Goal: Transaction & Acquisition: Subscribe to service/newsletter

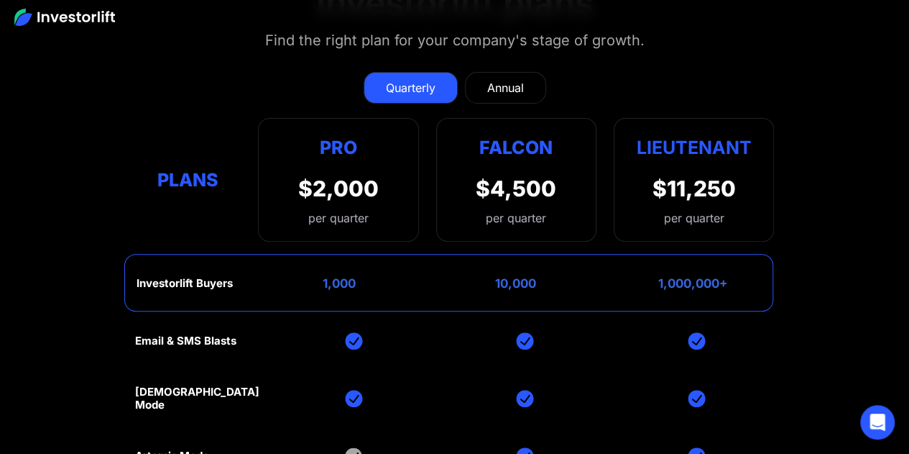
scroll to position [5613, 0]
click at [335, 277] on div "1,000" at bounding box center [339, 284] width 33 height 14
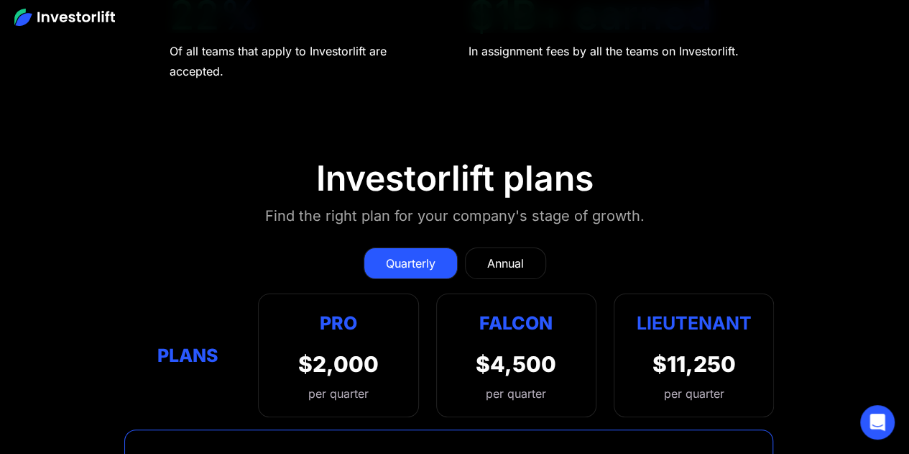
scroll to position [5440, 0]
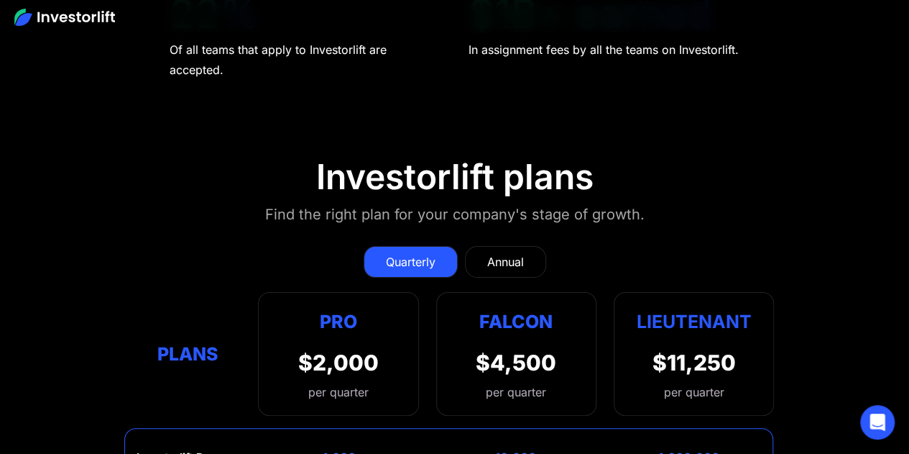
click at [394, 253] on div "Quarterly" at bounding box center [411, 261] width 50 height 17
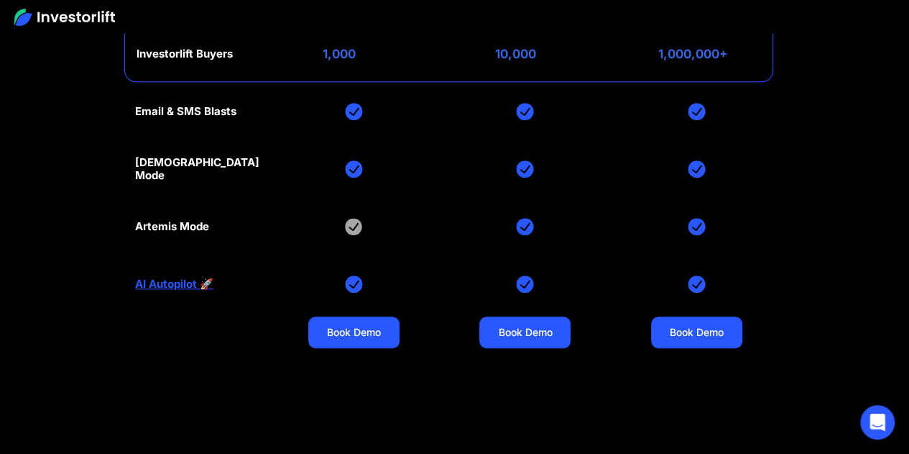
scroll to position [5892, 0]
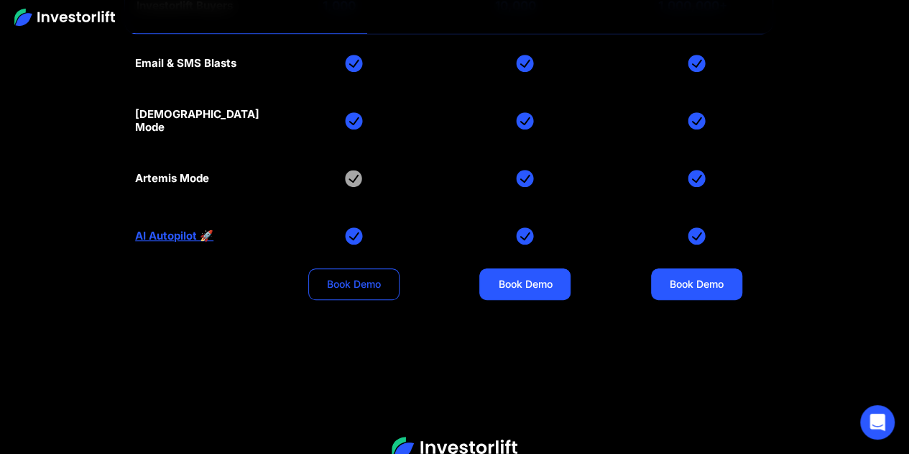
click at [354, 268] on link "Book Demo" at bounding box center [353, 284] width 91 height 32
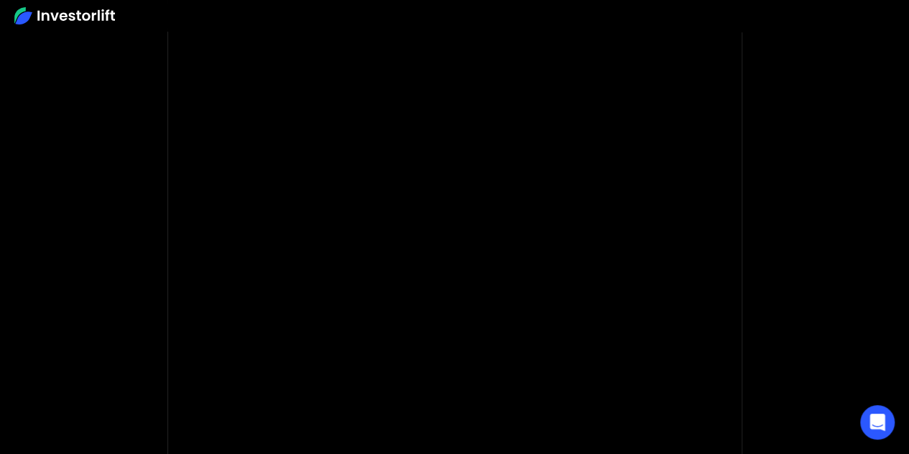
scroll to position [112, 0]
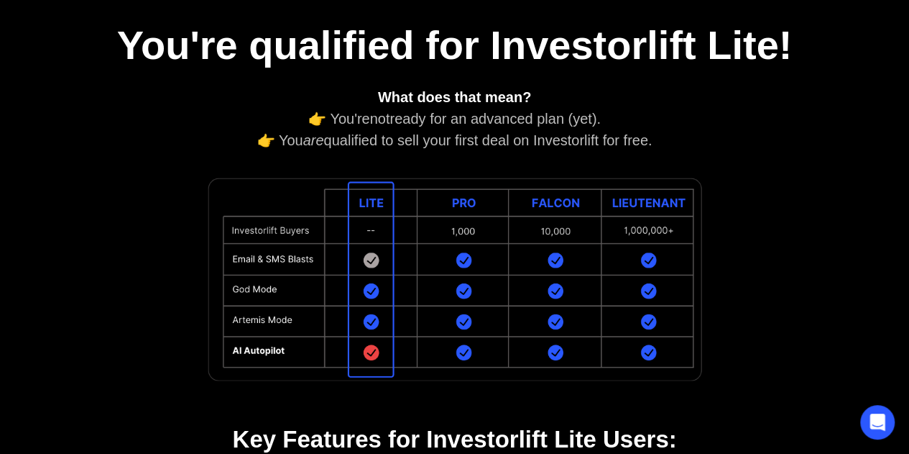
scroll to position [216, 0]
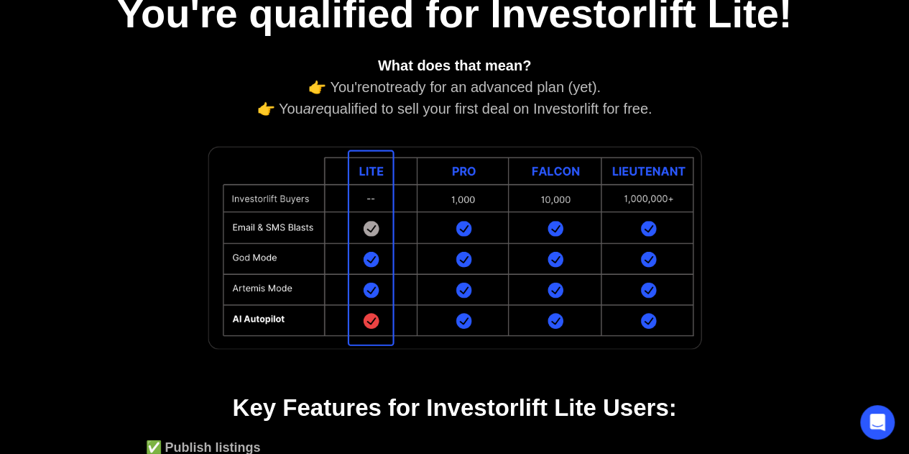
click at [497, 87] on div "What does that mean? 👉 You're not ready for an advanced plan (yet). 👉 You are q…" at bounding box center [455, 87] width 618 height 65
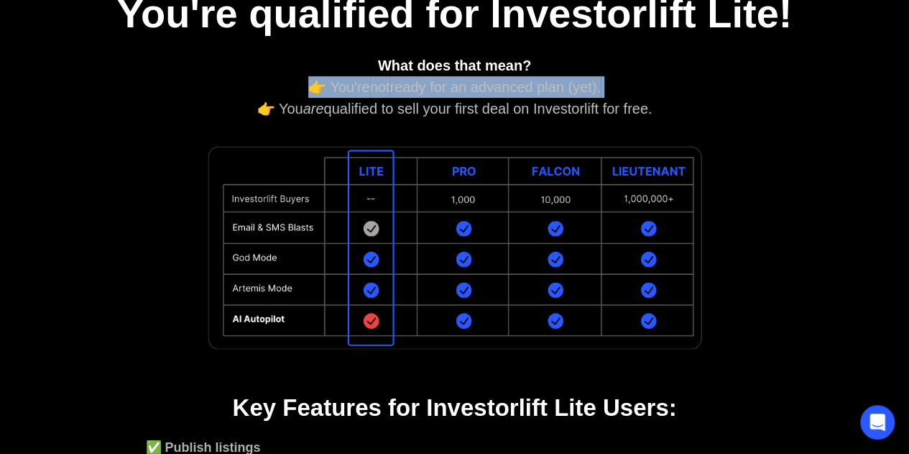
click at [497, 87] on div "What does that mean? 👉 You're not ready for an advanced plan (yet). 👉 You are q…" at bounding box center [455, 87] width 618 height 65
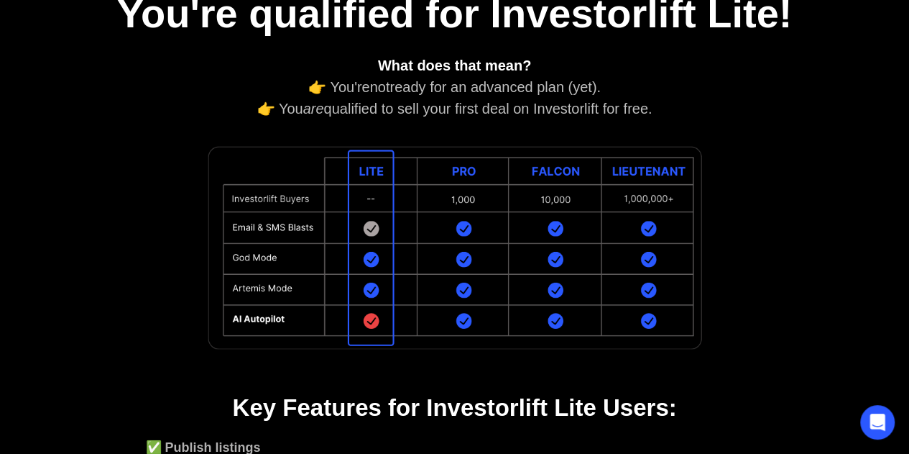
click at [497, 87] on div "What does that mean? 👉 You're not ready for an advanced plan (yet). 👉 You are q…" at bounding box center [455, 87] width 618 height 65
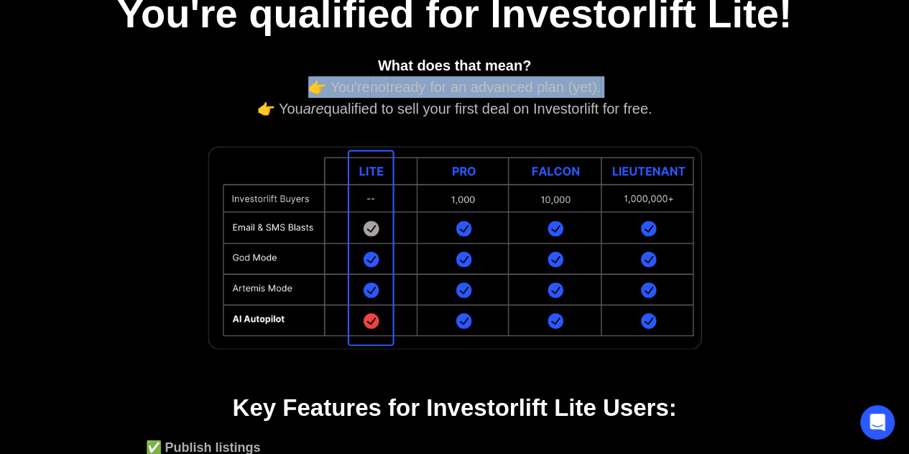
click at [497, 87] on div "What does that mean? 👉 You're not ready for an advanced plan (yet). 👉 You are q…" at bounding box center [455, 87] width 618 height 65
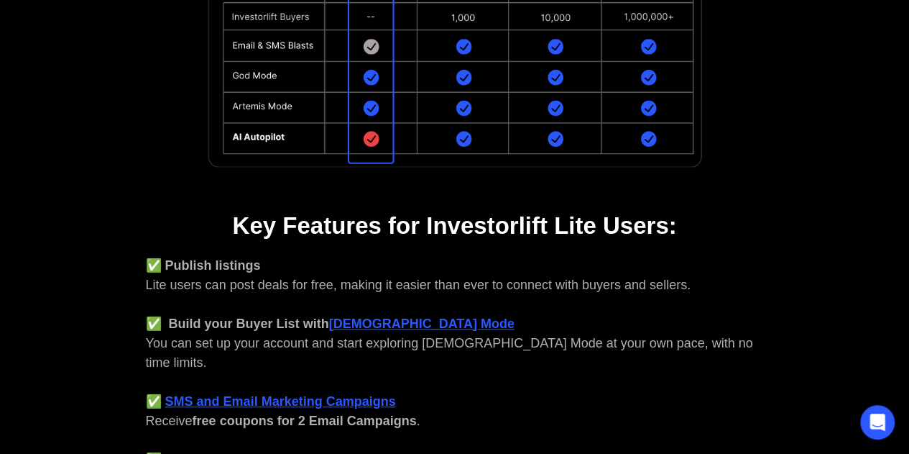
scroll to position [399, 0]
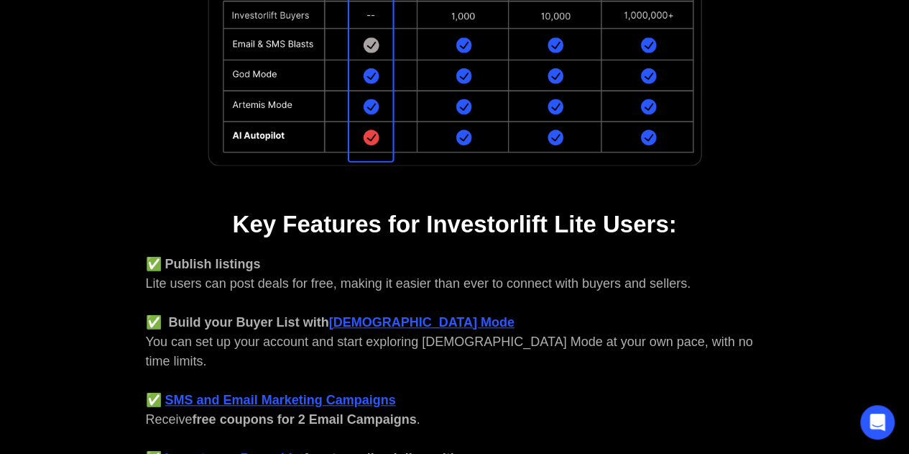
click at [395, 284] on div "✅ Publish listings Lite users can post deals for free, making it easier than ev…" at bounding box center [455, 370] width 618 height 233
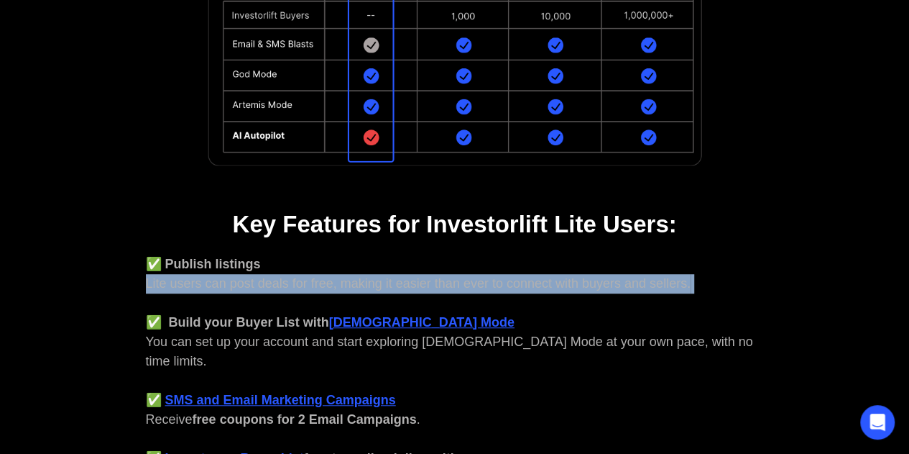
click at [395, 284] on div "✅ Publish listings Lite users can post deals for free, making it easier than ev…" at bounding box center [455, 370] width 618 height 233
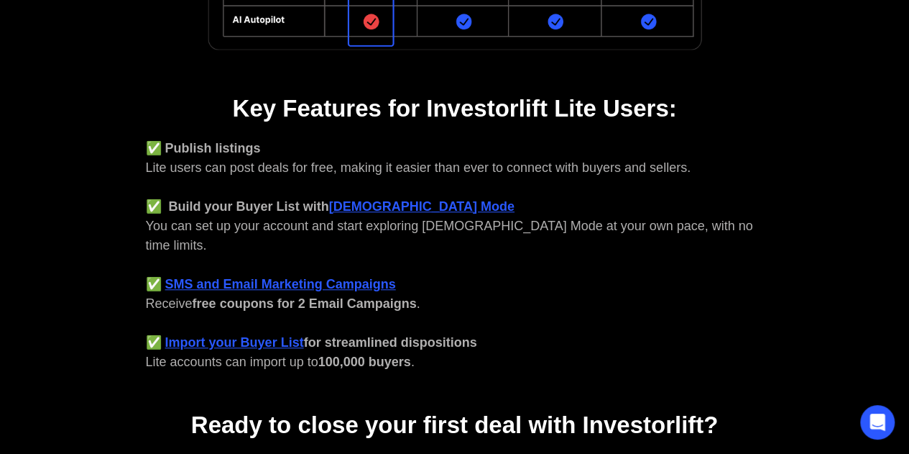
scroll to position [515, 0]
click at [397, 295] on strong "free coupons for 2 Email Campaigns" at bounding box center [305, 302] width 224 height 14
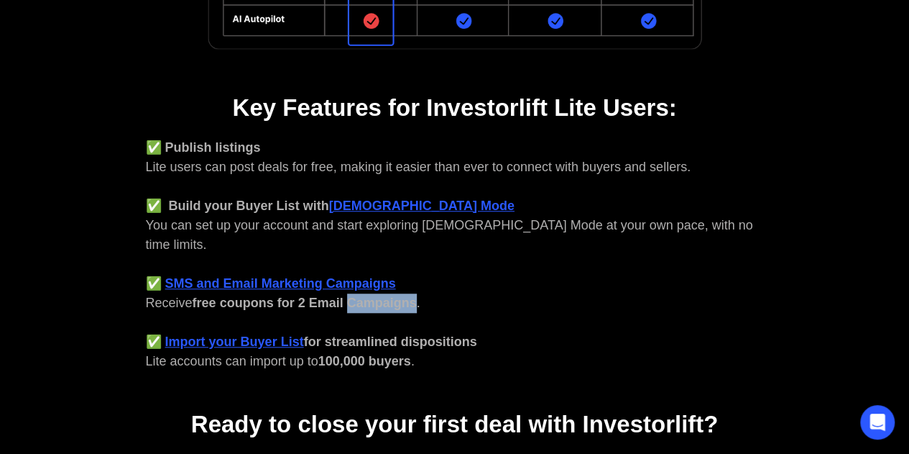
click at [397, 295] on strong "free coupons for 2 Email Campaigns" at bounding box center [305, 302] width 224 height 14
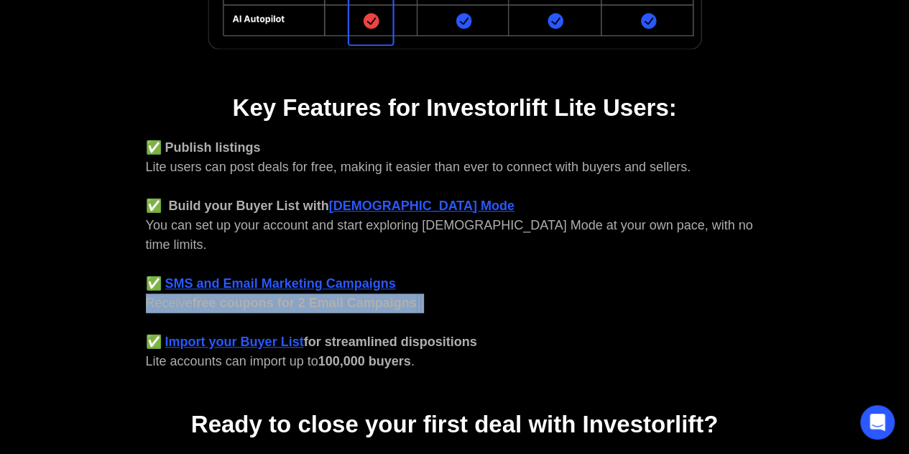
click at [397, 295] on strong "free coupons for 2 Email Campaigns" at bounding box center [305, 302] width 224 height 14
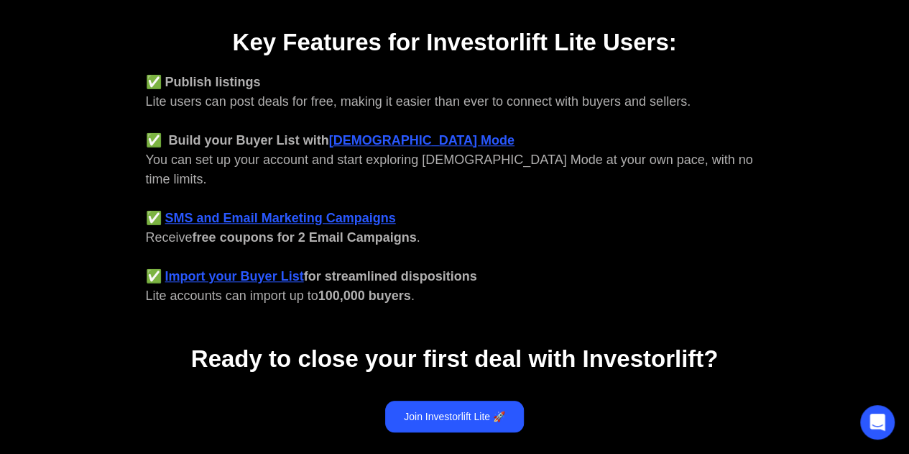
scroll to position [740, 0]
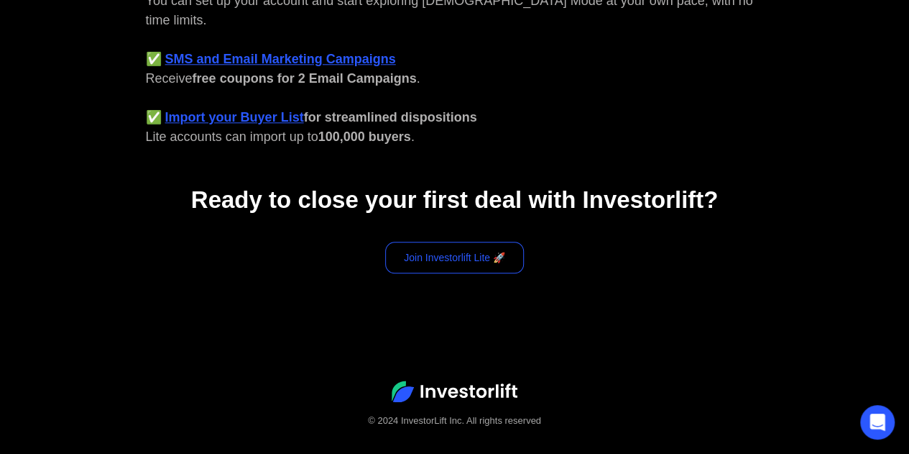
click at [454, 242] on link "Join Investorlift Lite 🚀" at bounding box center [454, 258] width 139 height 32
